Goal: Find specific page/section: Find specific page/section

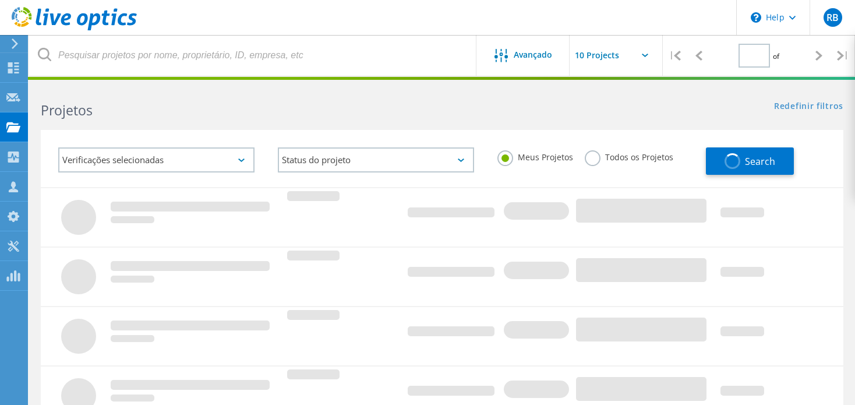
type input "1"
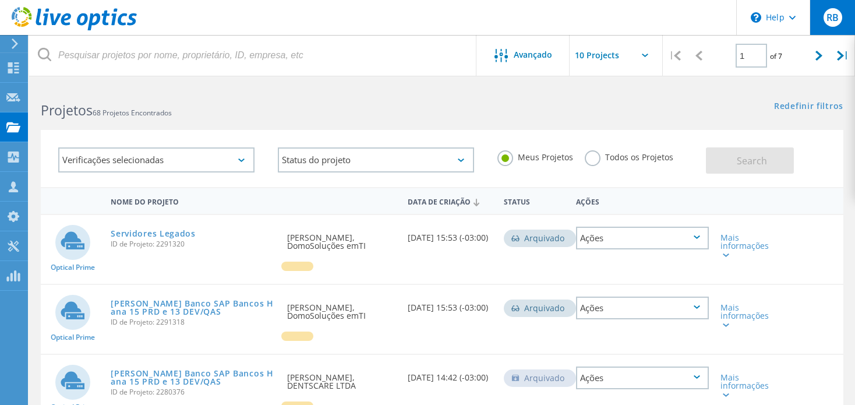
click at [822, 11] on div "RB" at bounding box center [832, 17] width 45 height 35
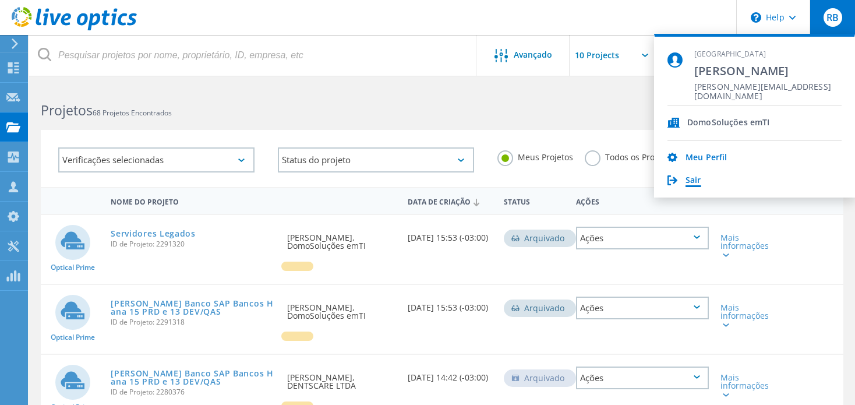
click at [692, 182] on link "Sair" at bounding box center [694, 180] width 16 height 11
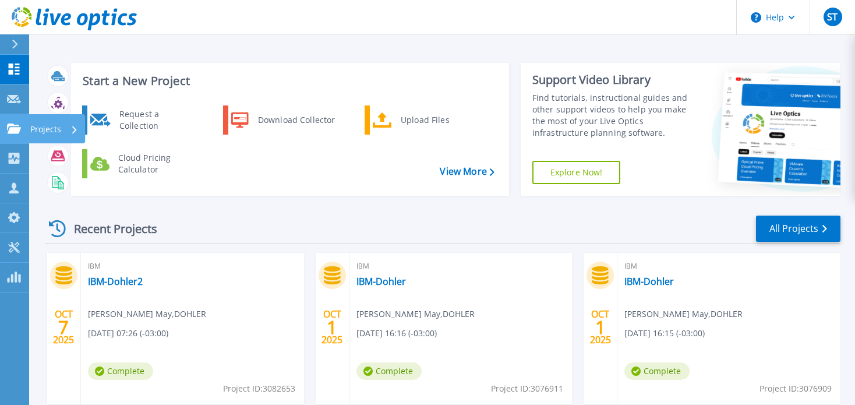
click at [14, 119] on link "Projects Projects" at bounding box center [14, 129] width 29 height 30
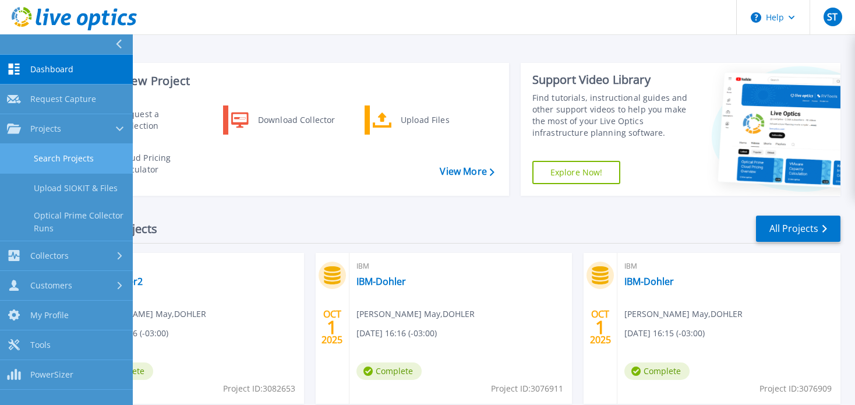
click at [47, 156] on link "Search Projects" at bounding box center [66, 159] width 133 height 30
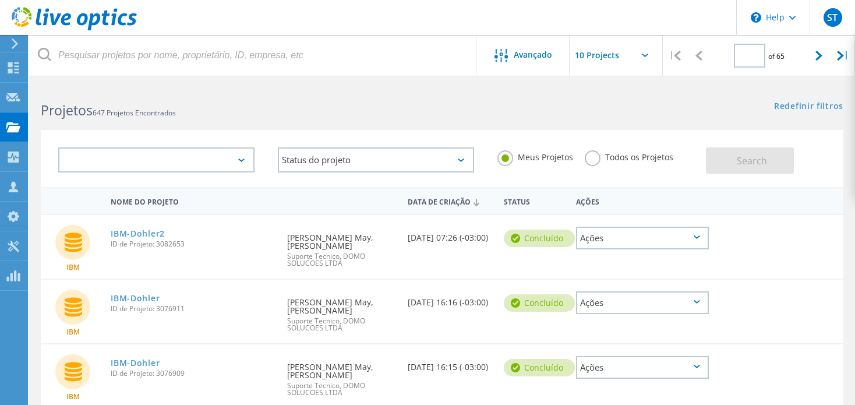
type input "1"
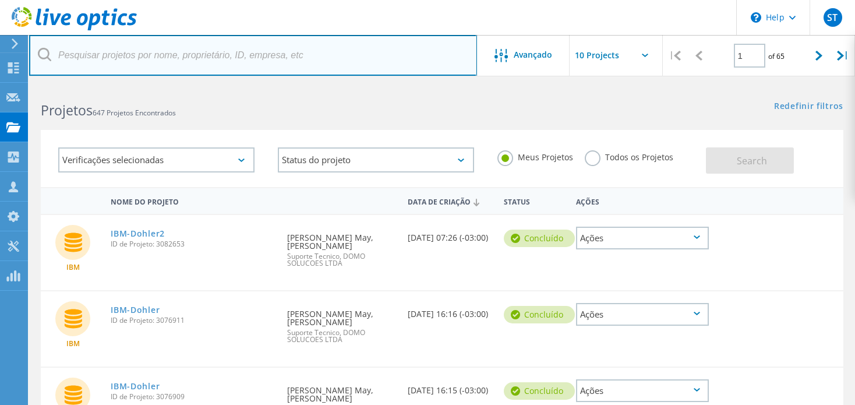
click at [144, 60] on input "text" at bounding box center [253, 55] width 448 height 41
click at [145, 55] on input "text" at bounding box center [253, 55] width 448 height 41
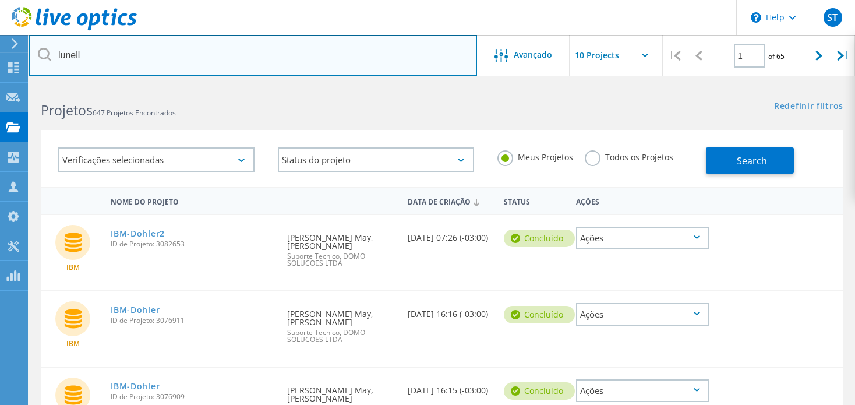
type input "lunell"
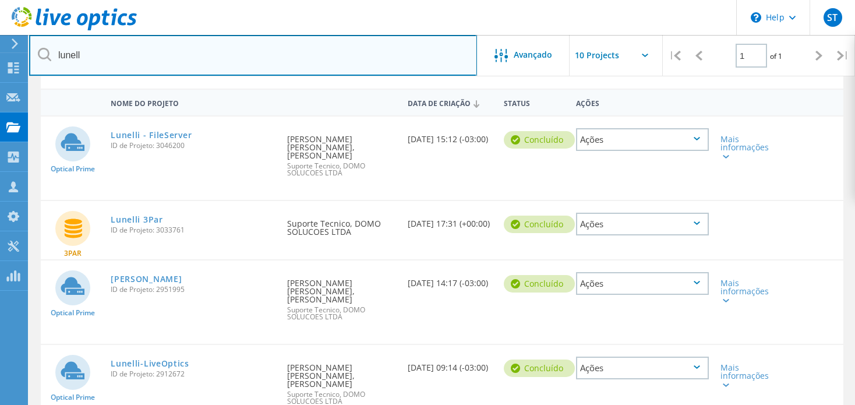
scroll to position [117, 0]
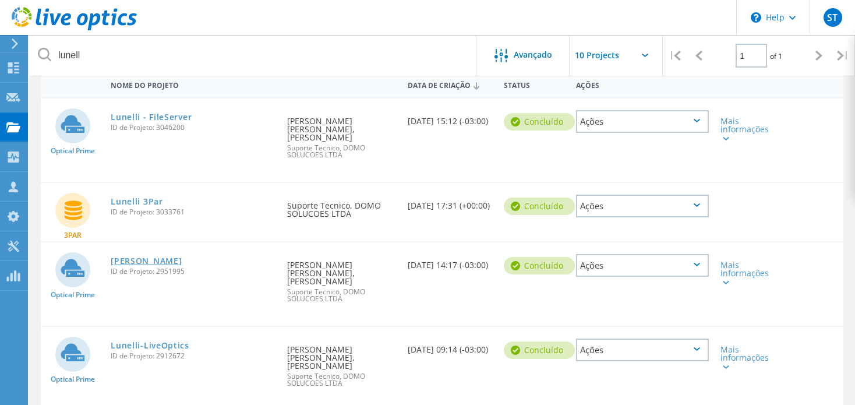
click at [123, 257] on link "[PERSON_NAME]" at bounding box center [146, 261] width 71 height 8
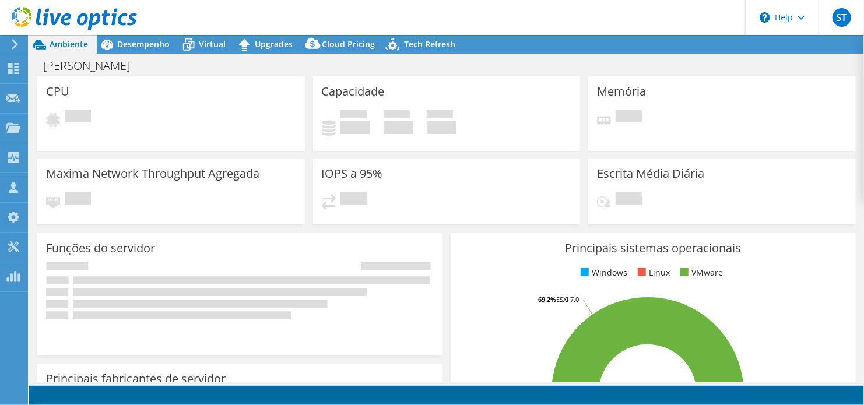
select select "SouthAmerica"
select select "USD"
